Goal: Transaction & Acquisition: Purchase product/service

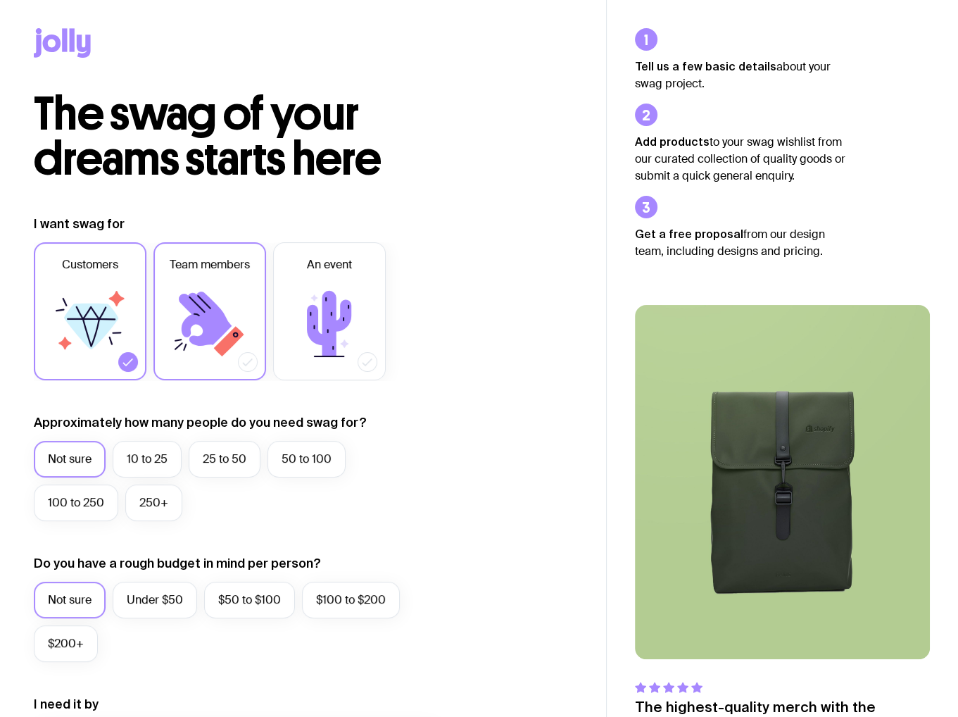
click at [220, 320] on icon at bounding box center [205, 318] width 53 height 54
click at [0, 0] on input "Team members" at bounding box center [0, 0] width 0 height 0
click at [128, 364] on icon at bounding box center [128, 362] width 14 height 14
click at [0, 0] on input "Customers" at bounding box center [0, 0] width 0 height 0
click at [146, 504] on label "250+" at bounding box center [153, 502] width 57 height 37
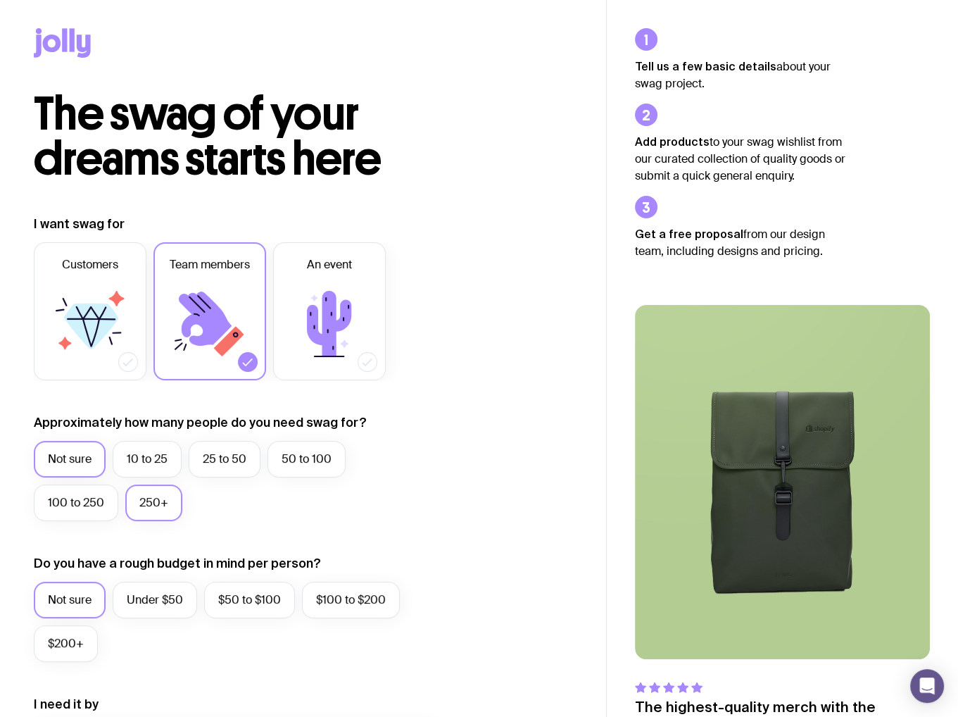
click at [0, 0] on input "250+" at bounding box center [0, 0] width 0 height 0
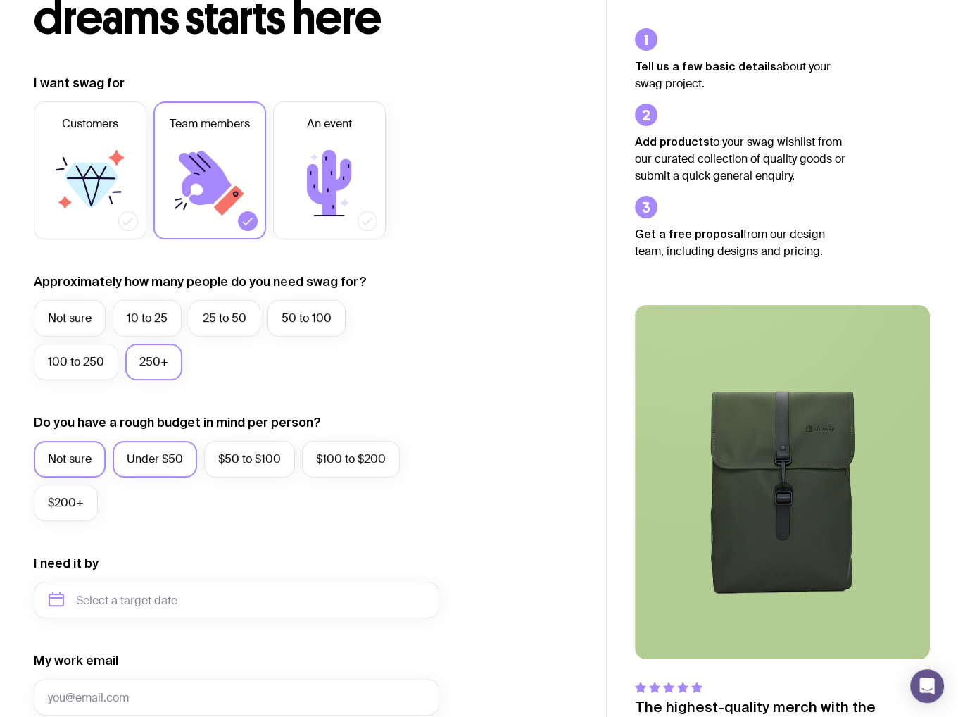
click at [146, 460] on label "Under $50" at bounding box center [155, 459] width 84 height 37
click at [0, 0] on input "Under $50" at bounding box center [0, 0] width 0 height 0
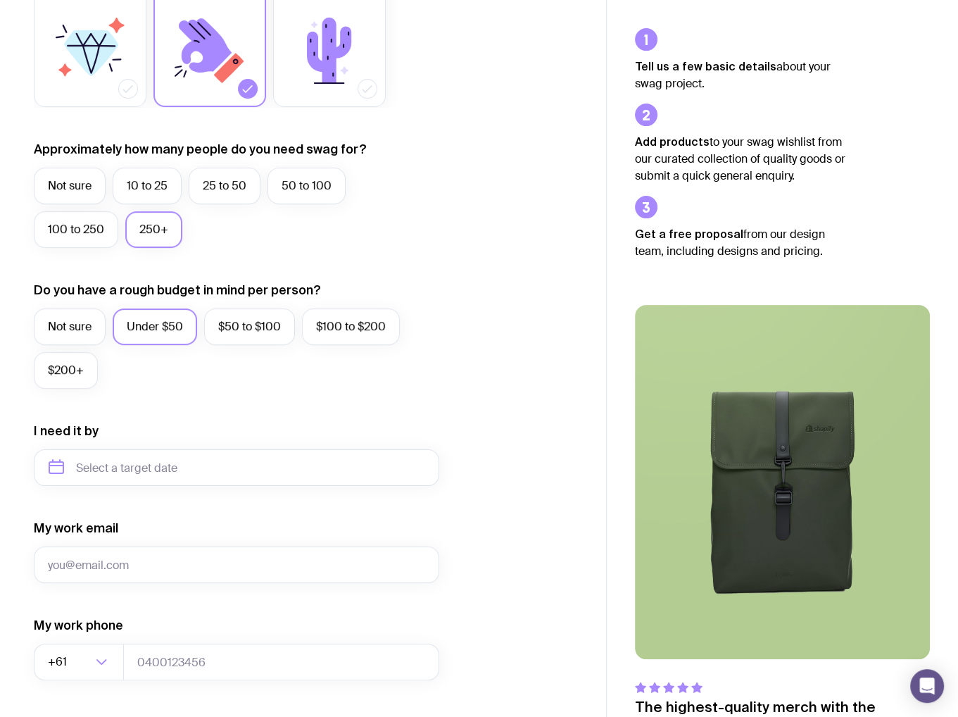
scroll to position [282, 0]
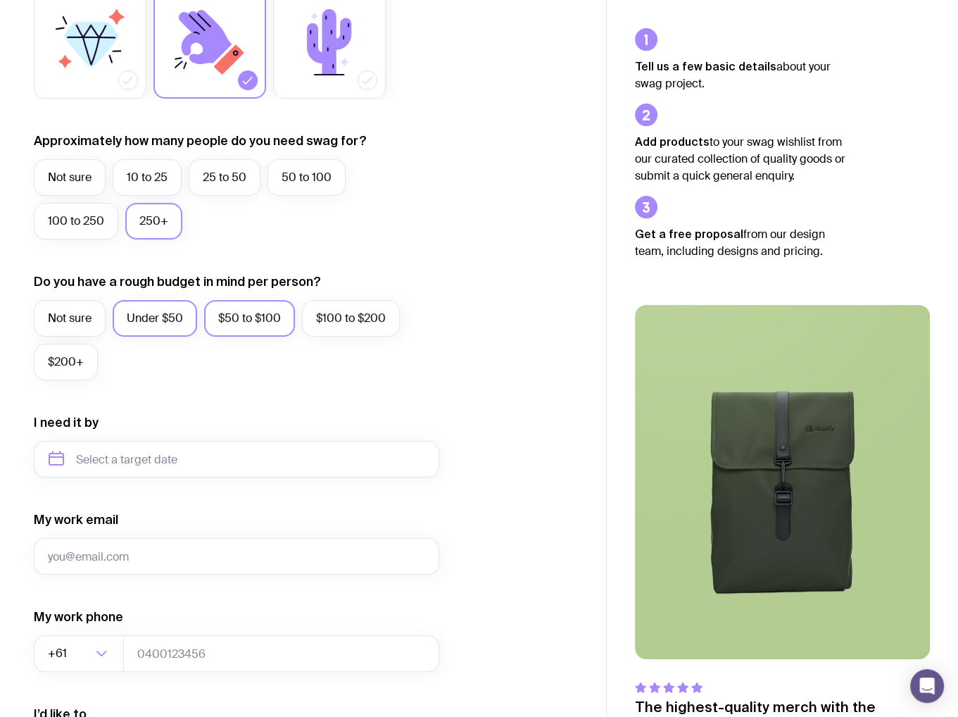
click at [234, 315] on label "$50 to $100" at bounding box center [249, 318] width 91 height 37
click at [0, 0] on input "$50 to $100" at bounding box center [0, 0] width 0 height 0
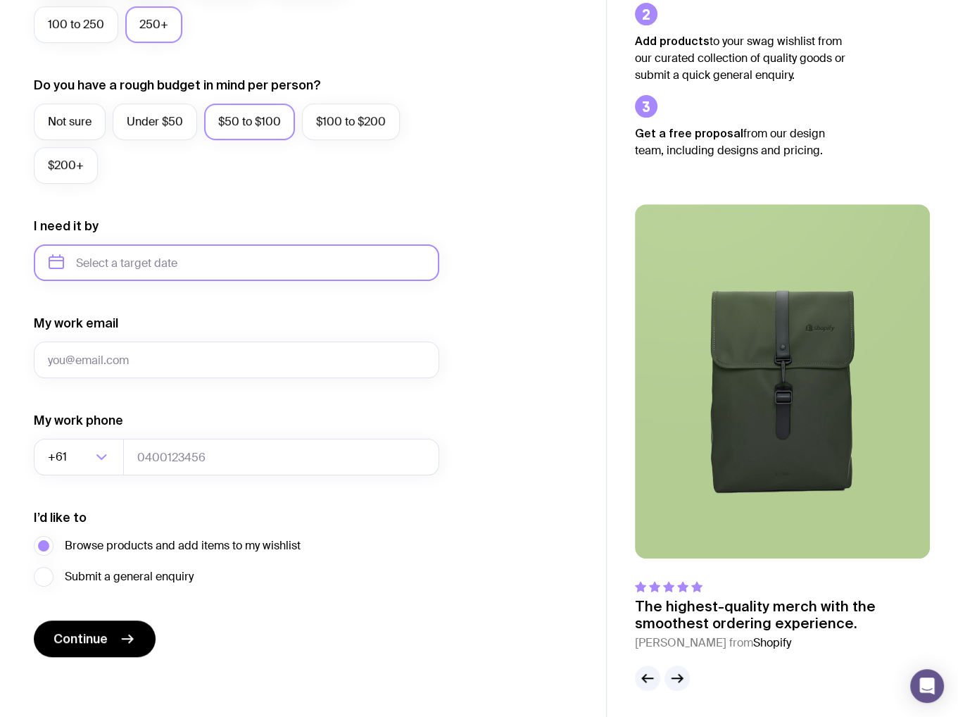
scroll to position [480, 0]
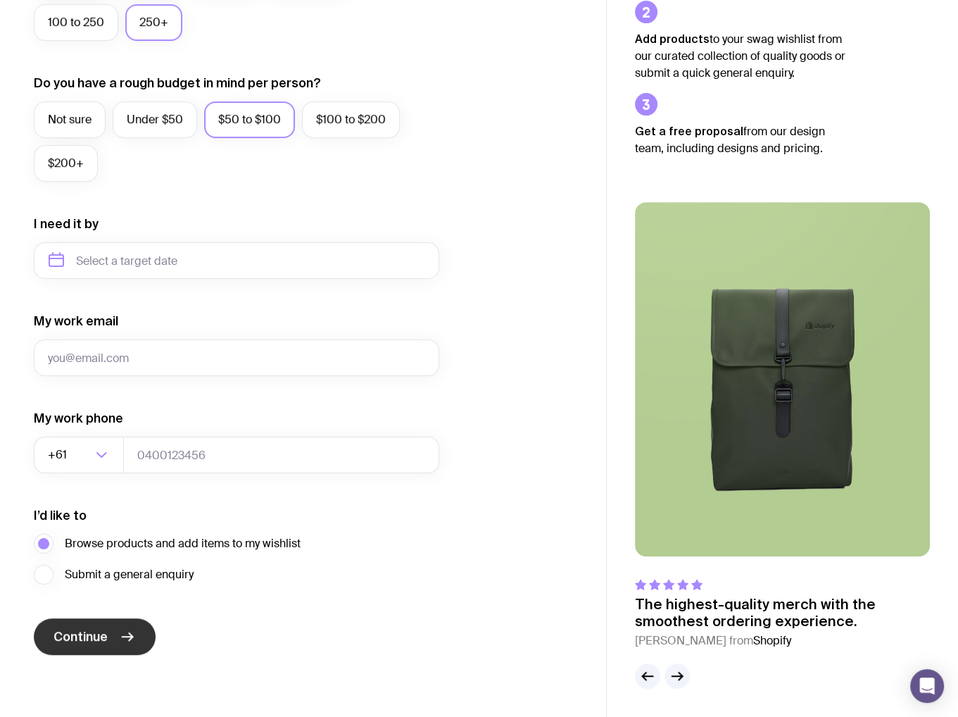
click at [131, 636] on icon "submit" at bounding box center [128, 636] width 11 height 0
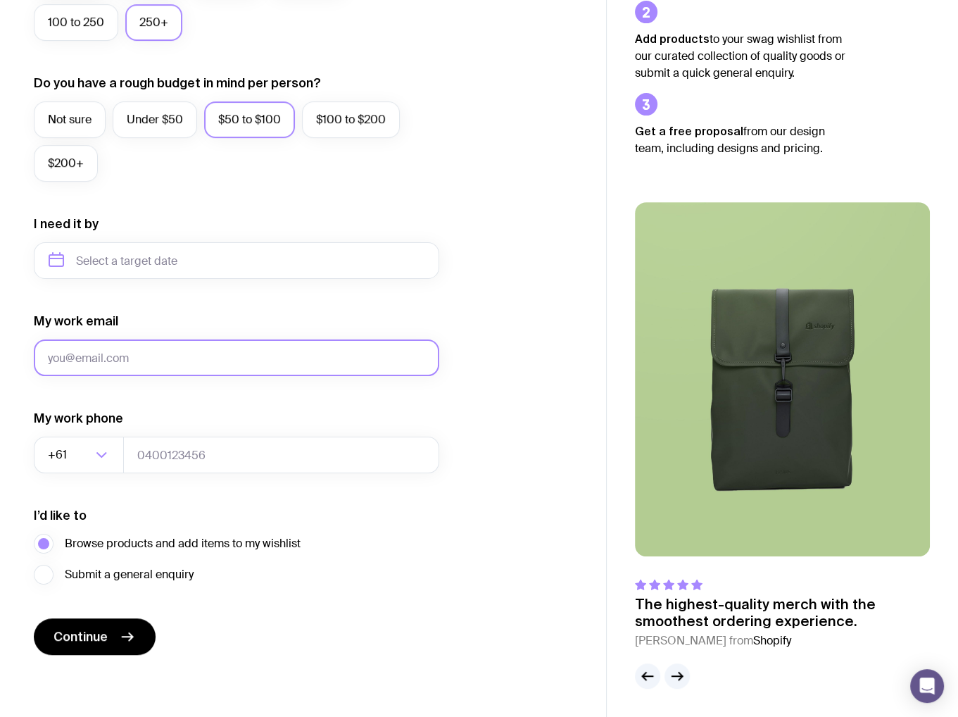
click at [181, 361] on input "My work email" at bounding box center [237, 357] width 406 height 37
type input "[PERSON_NAME][EMAIL_ADDRESS][PERSON_NAME][DOMAIN_NAME]"
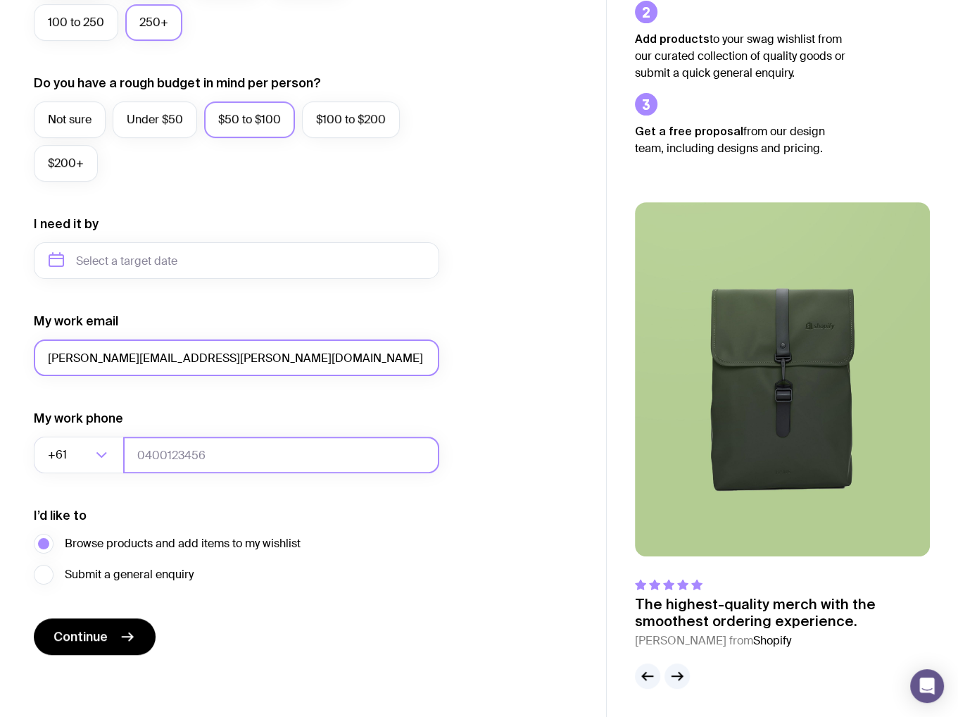
type input "0429126070"
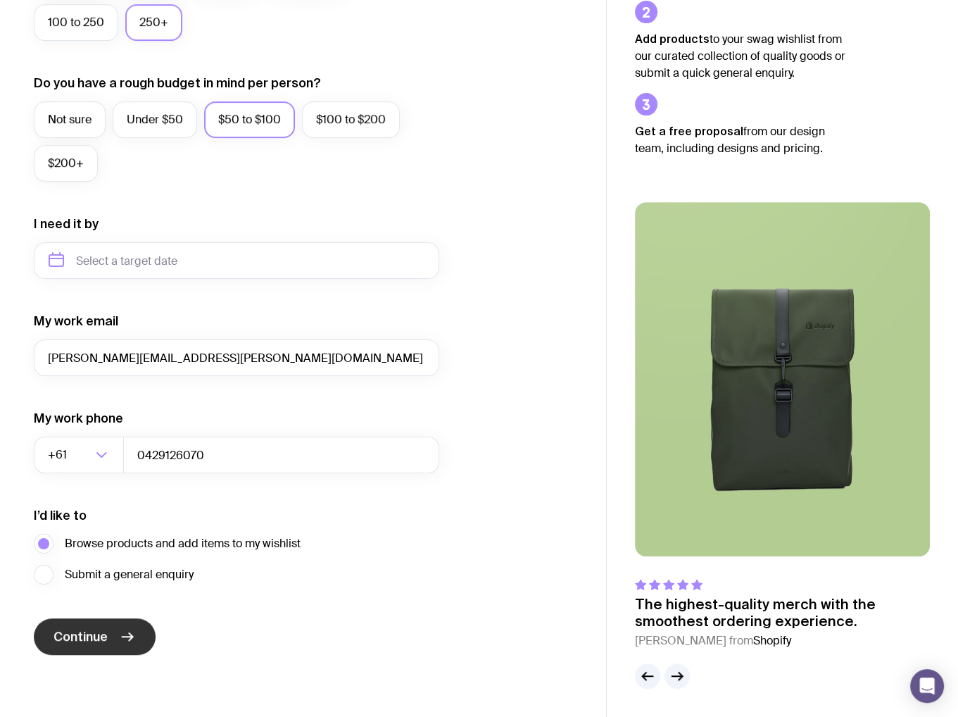
click at [79, 641] on span "Continue" at bounding box center [81, 636] width 54 height 17
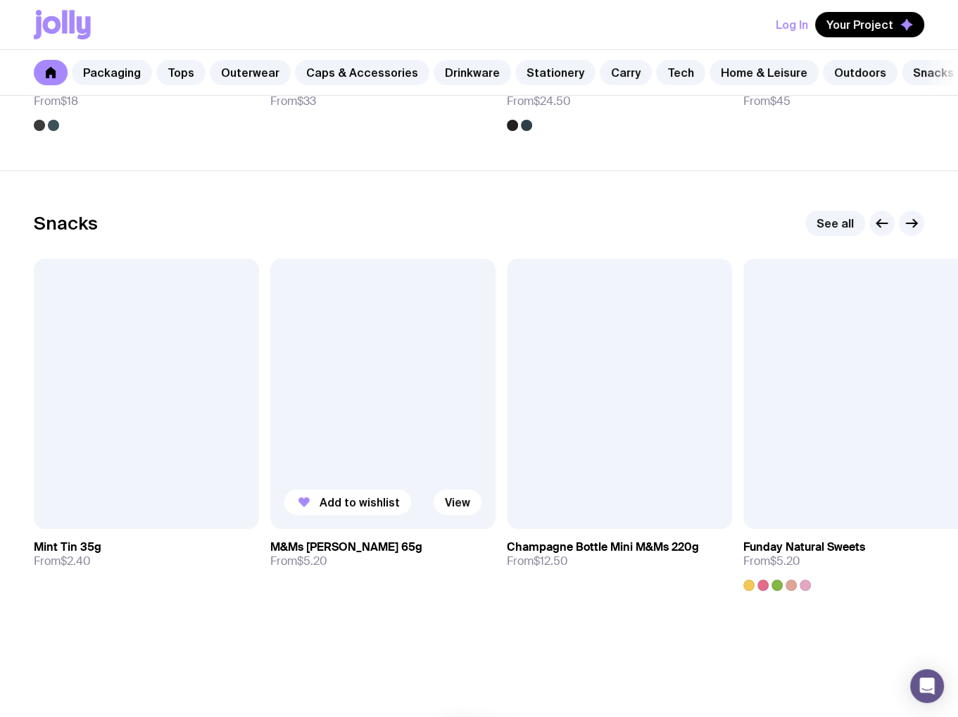
scroll to position [4792, 0]
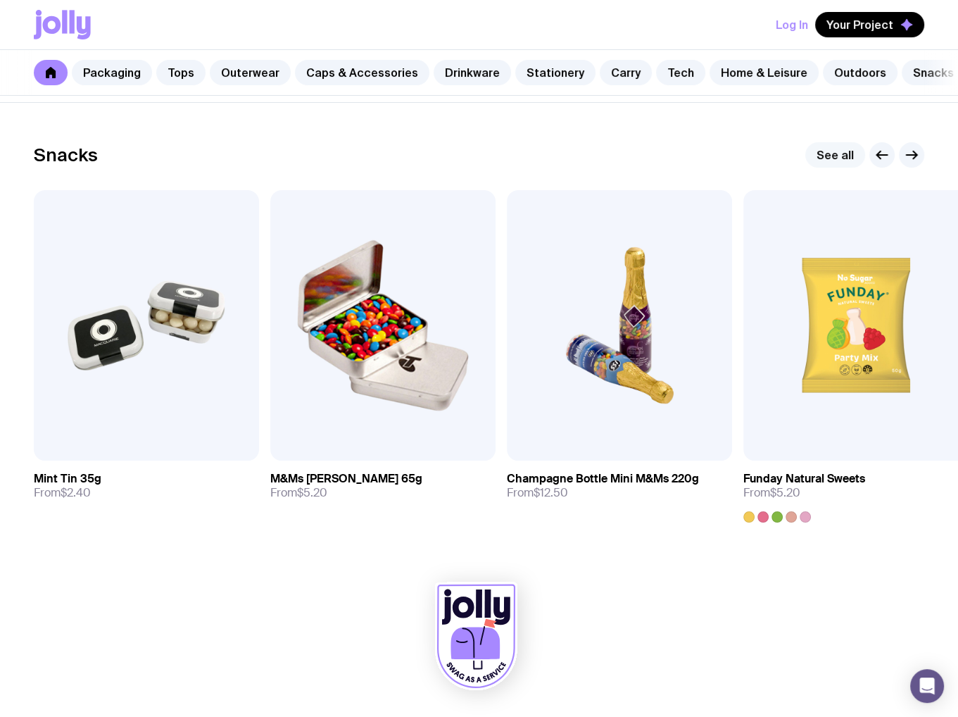
click at [834, 150] on link "See all" at bounding box center [835, 154] width 60 height 25
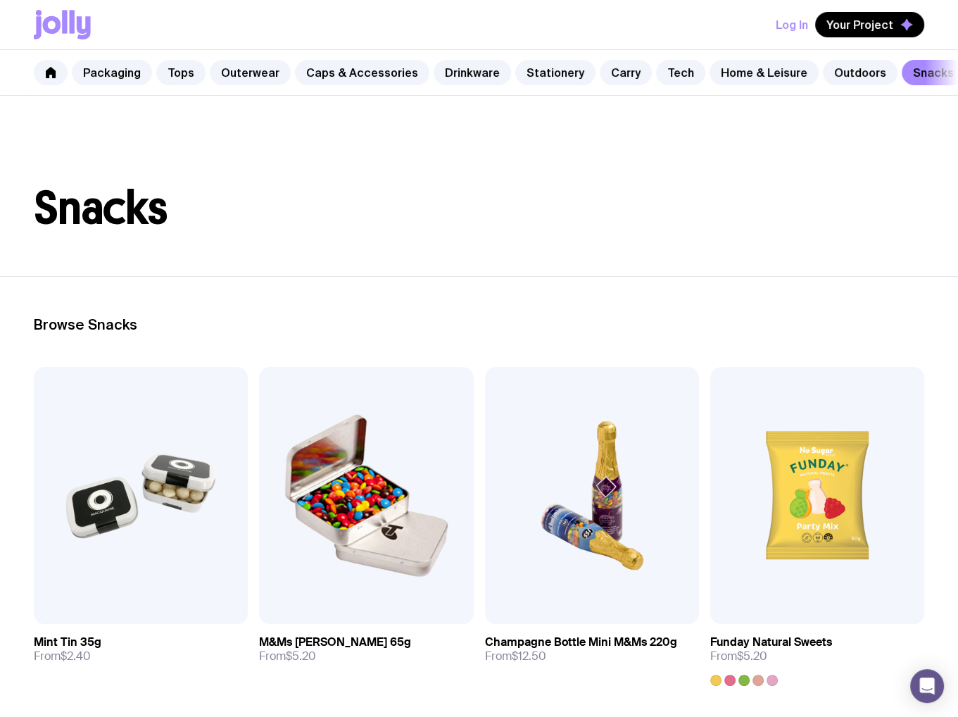
scroll to position [949, 0]
